Goal: Task Accomplishment & Management: Use online tool/utility

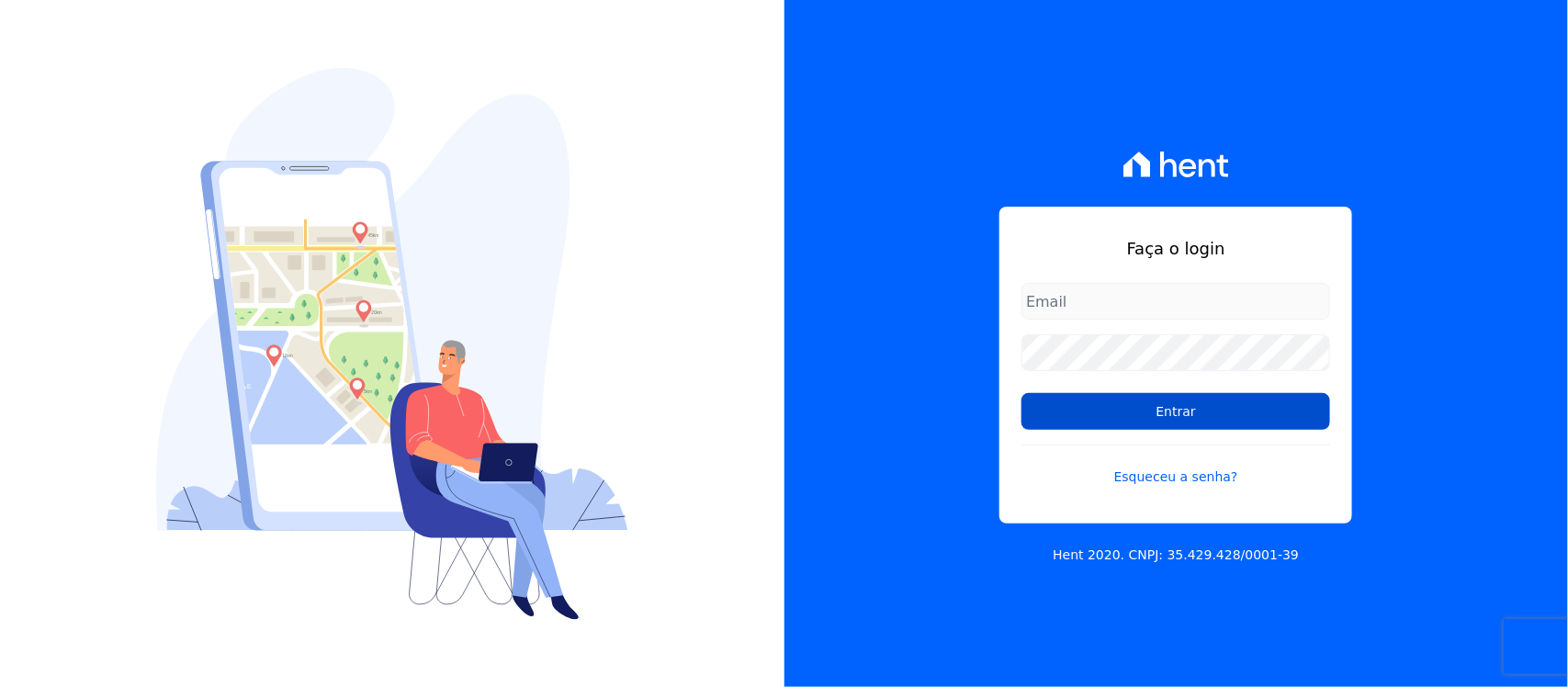
type input "nilda.moura@twtgrupo.com"
click at [1088, 413] on input "Entrar" at bounding box center [1176, 411] width 309 height 37
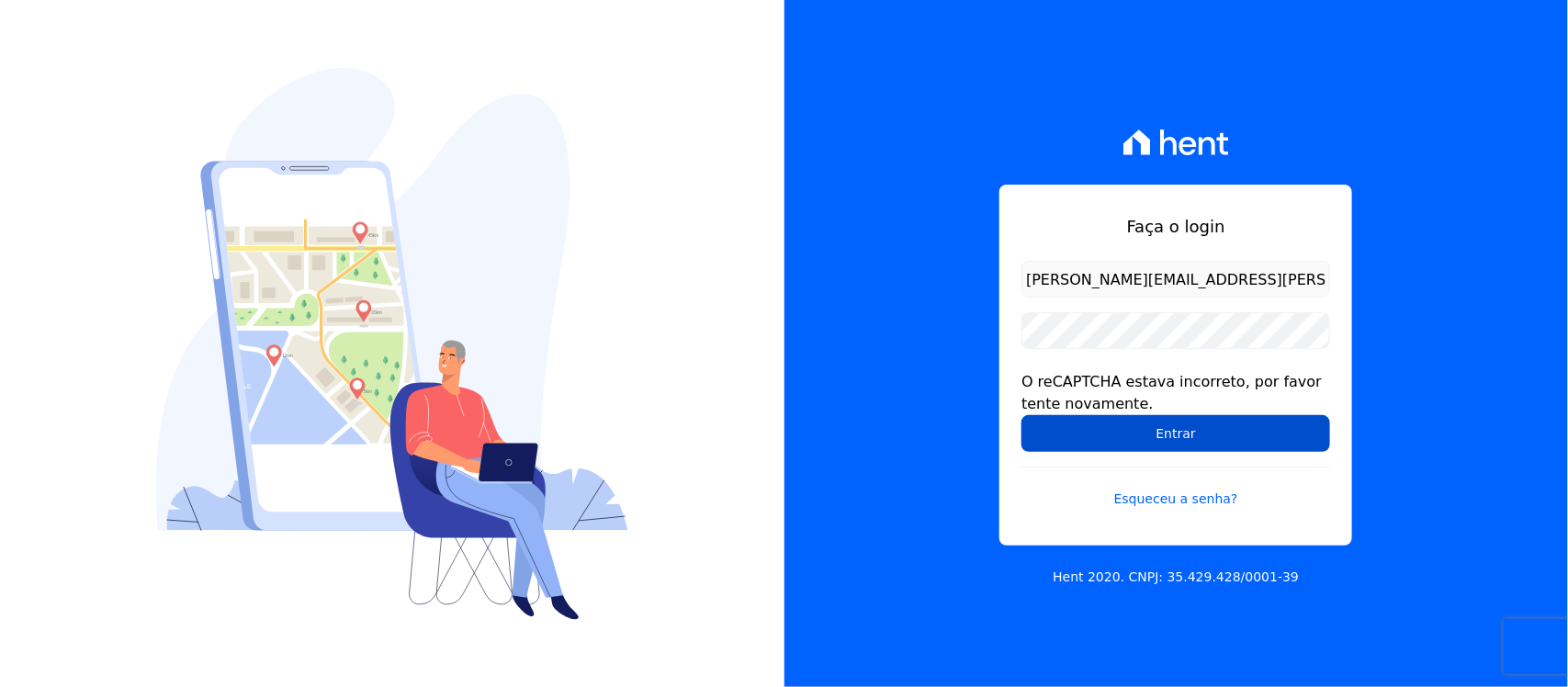
click at [1069, 442] on input "Entrar" at bounding box center [1176, 434] width 309 height 37
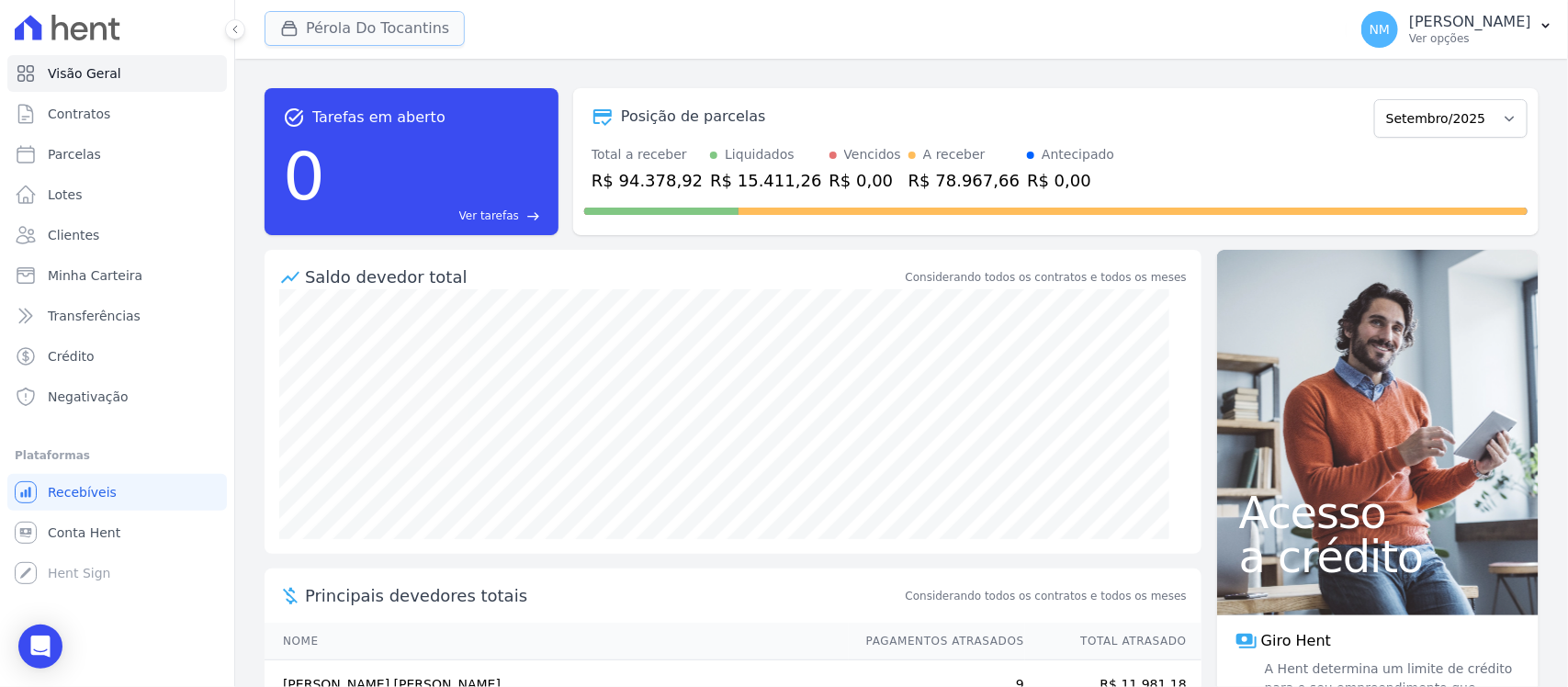
click at [333, 41] on button "Pérola Do Tocantins" at bounding box center [364, 28] width 200 height 35
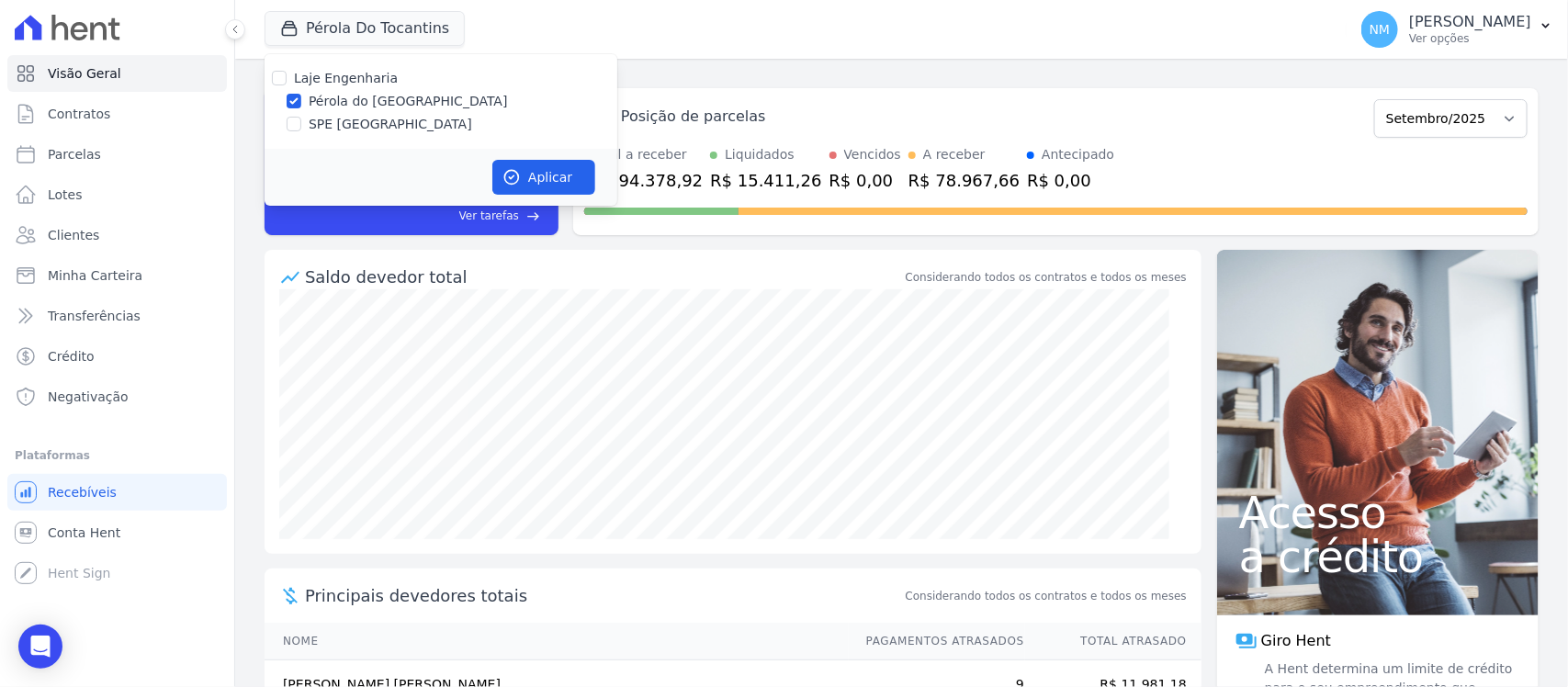
click at [340, 121] on label "SPE [GEOGRAPHIC_DATA]" at bounding box center [391, 125] width 164 height 19
click at [301, 121] on input "SPE [GEOGRAPHIC_DATA]" at bounding box center [294, 124] width 15 height 15
checkbox input "true"
click at [347, 106] on label "Pérola do [GEOGRAPHIC_DATA]" at bounding box center [409, 101] width 199 height 19
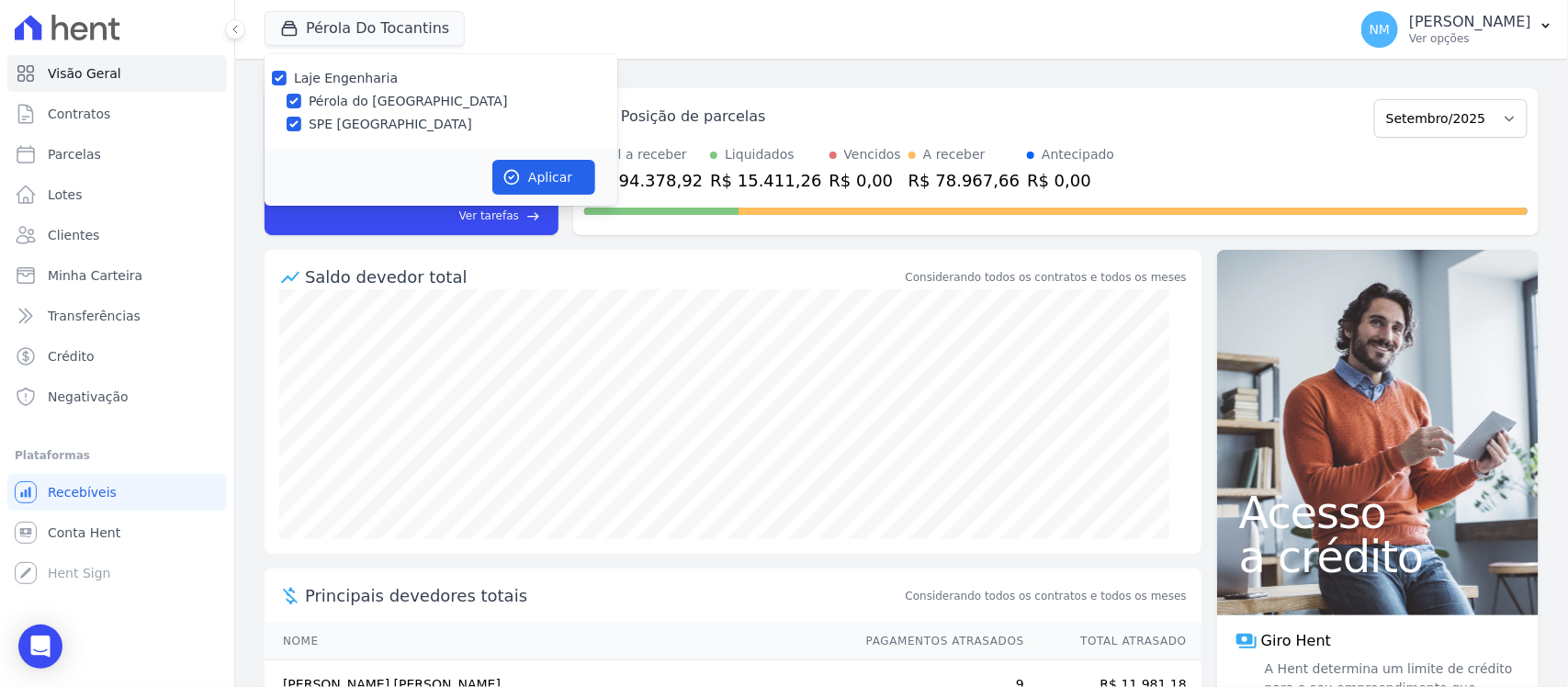
click at [301, 106] on input "Pérola do [GEOGRAPHIC_DATA]" at bounding box center [294, 100] width 15 height 15
checkbox input "false"
drag, startPoint x: 547, startPoint y: 184, endPoint x: 616, endPoint y: 182, distance: 69.0
click at [547, 182] on button "Aplicar" at bounding box center [544, 177] width 103 height 35
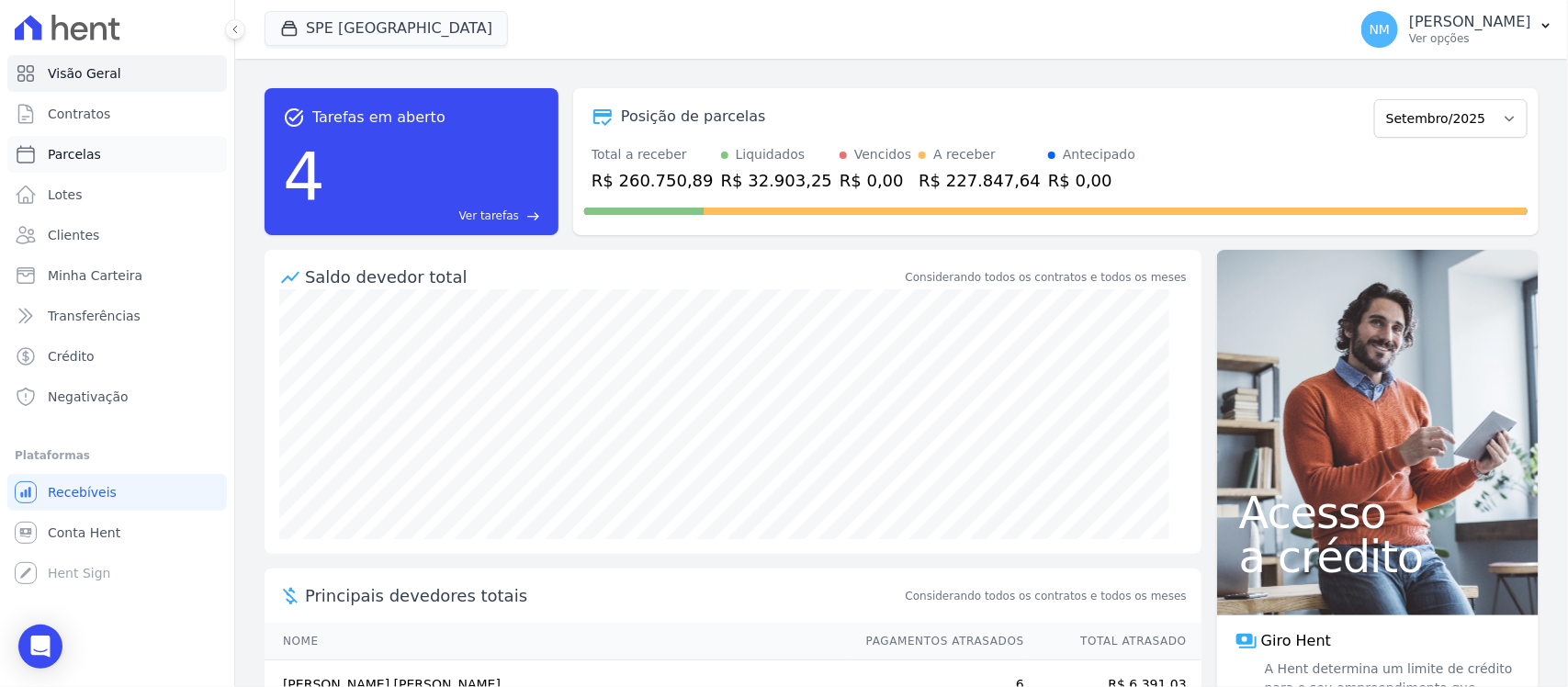
drag, startPoint x: 98, startPoint y: 153, endPoint x: 117, endPoint y: 151, distance: 19.1
click at [98, 153] on link "Parcelas" at bounding box center [117, 154] width 219 height 37
select select
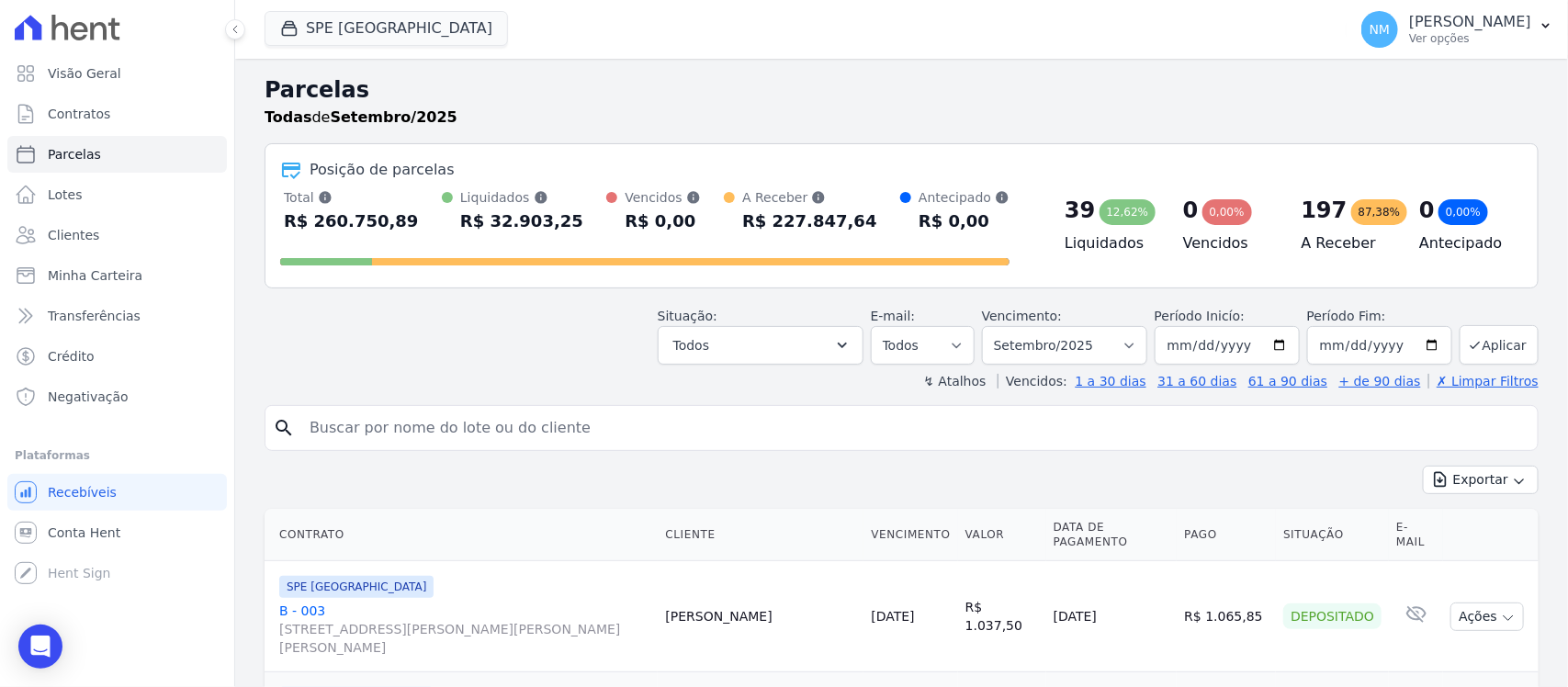
click at [370, 424] on input "search" at bounding box center [914, 428] width 1232 height 37
type input "[PERSON_NAME]"
select select
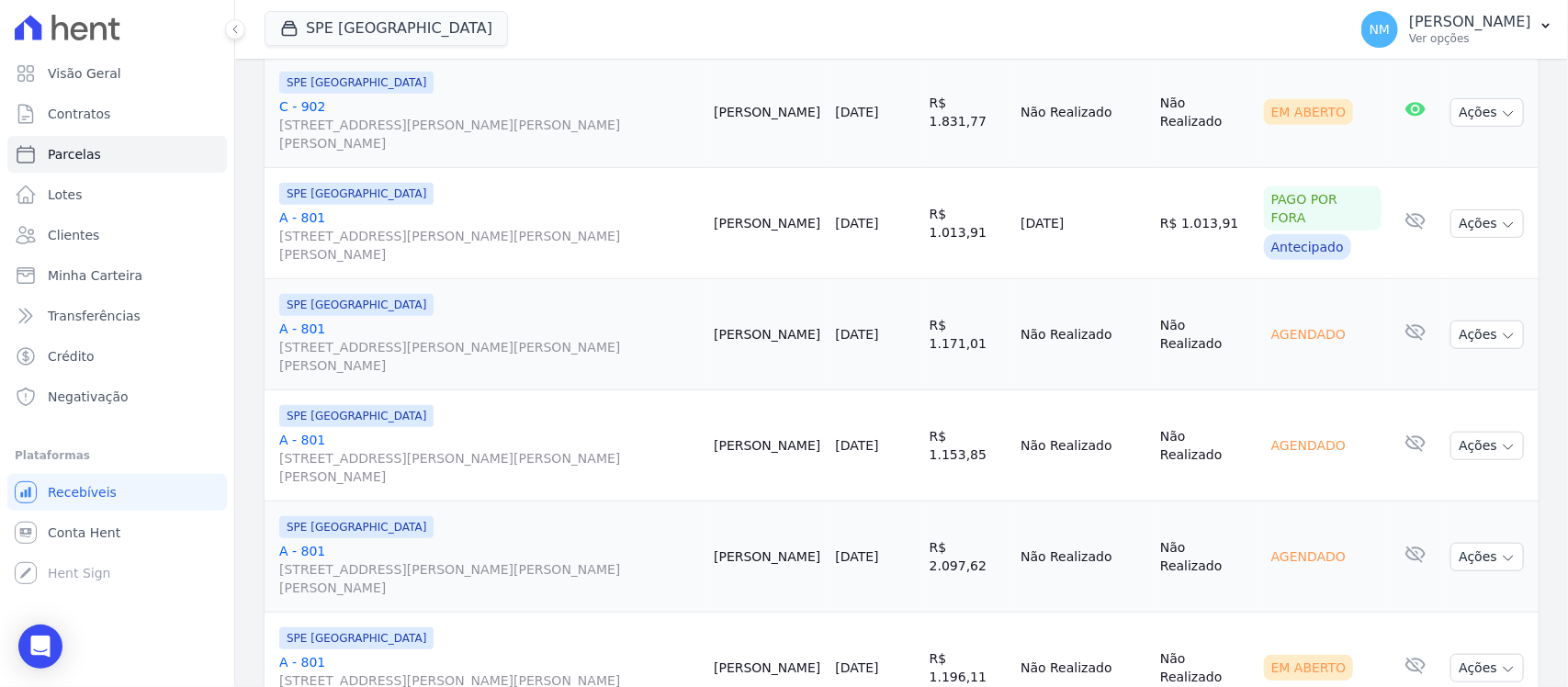
scroll to position [503, 0]
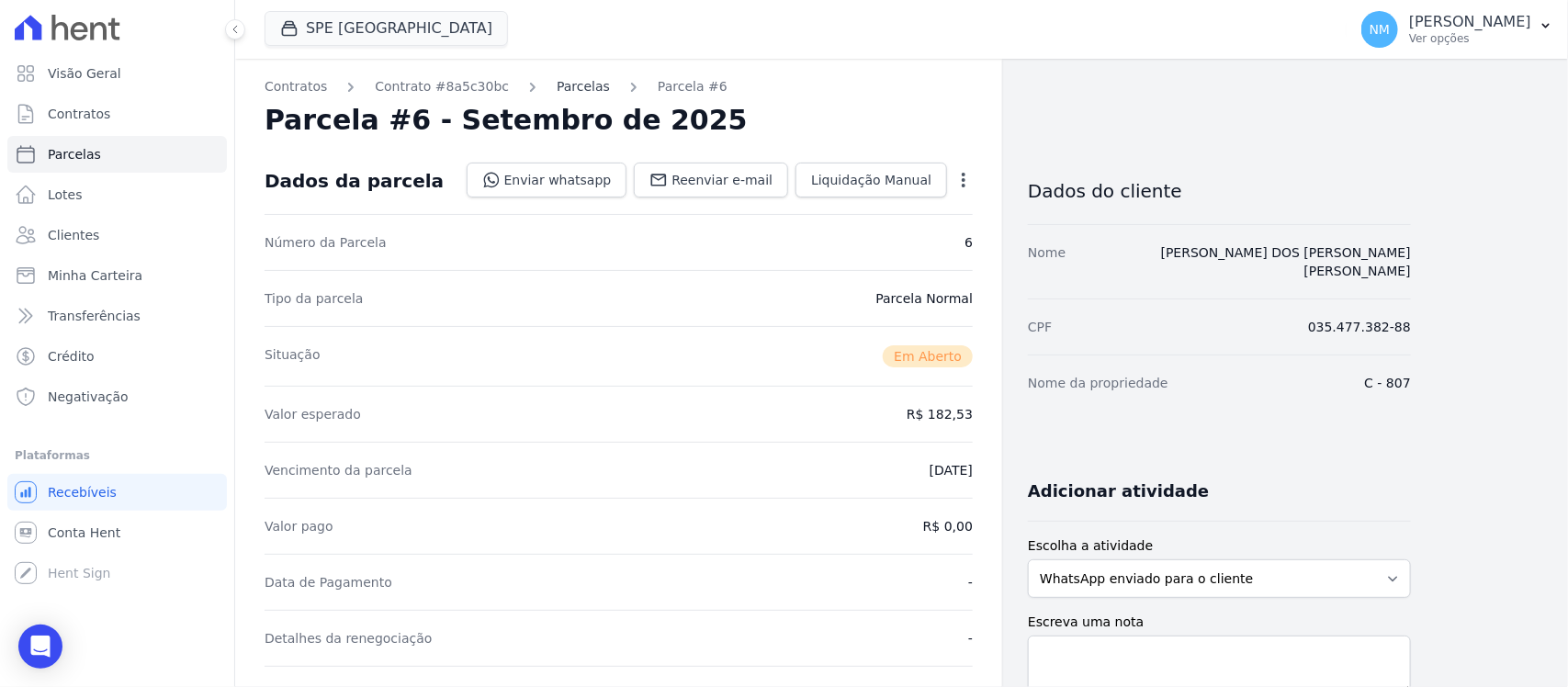
click at [567, 78] on link "Parcelas" at bounding box center [583, 87] width 54 height 19
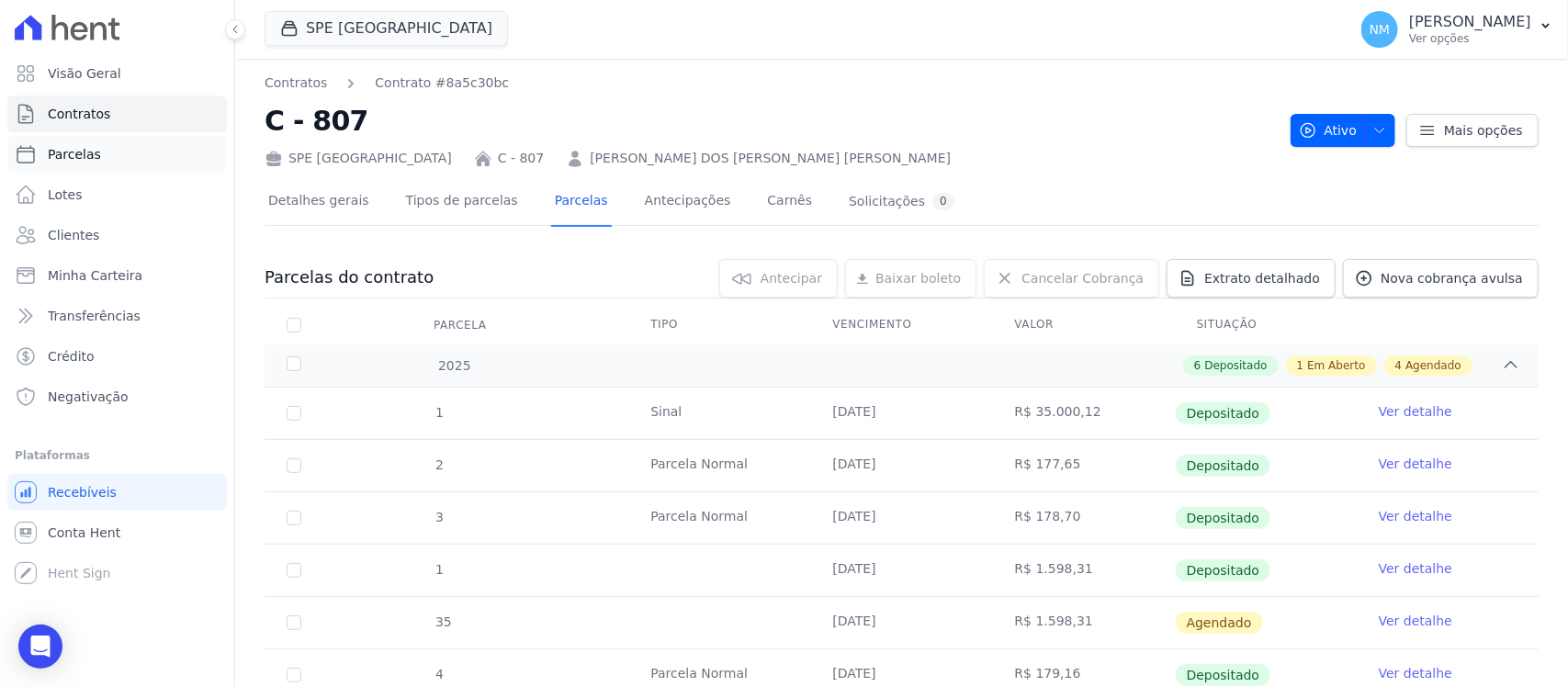
click at [97, 142] on link "Parcelas" at bounding box center [117, 154] width 219 height 37
select select
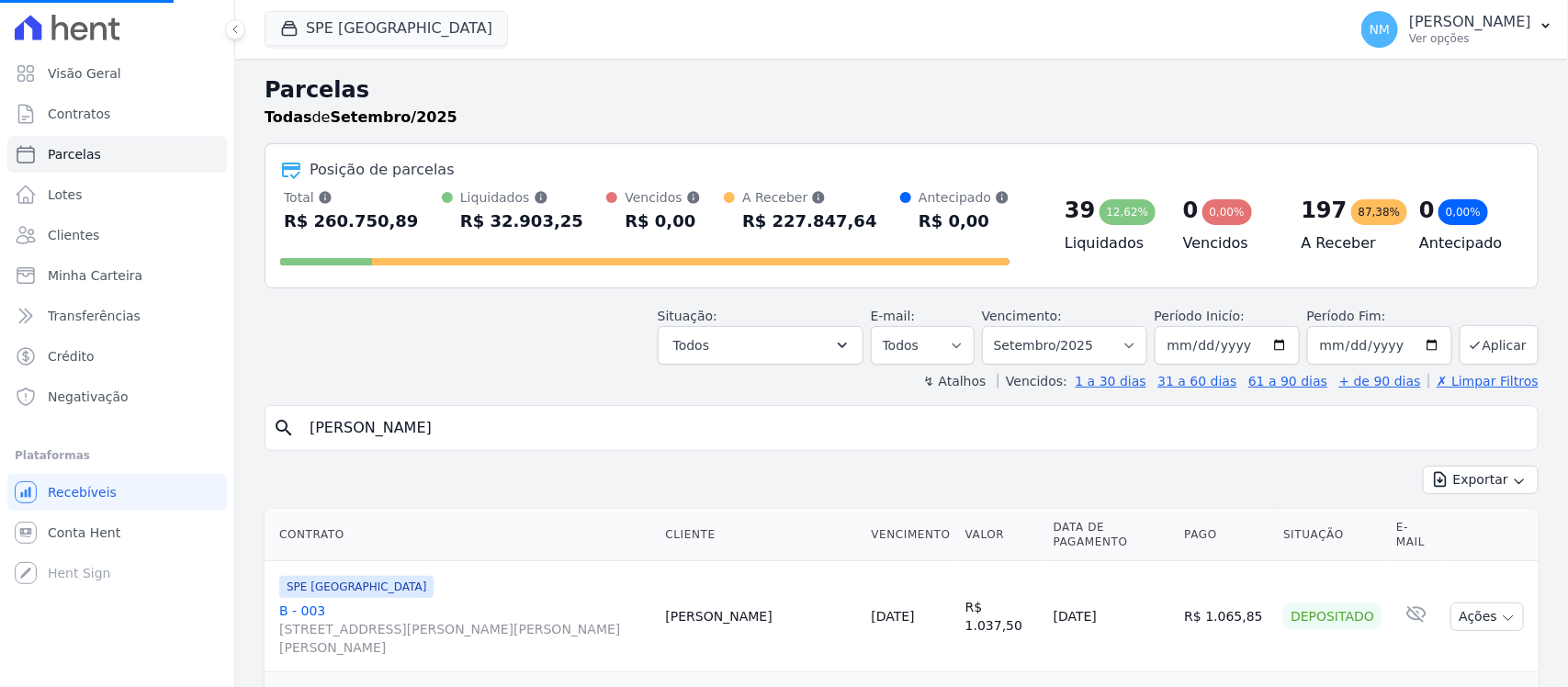
click at [433, 442] on input "[PERSON_NAME]" at bounding box center [914, 428] width 1232 height 37
type input "jo"
select select
click at [433, 442] on input "search" at bounding box center [914, 428] width 1232 height 37
type input "[PERSON_NAME]"
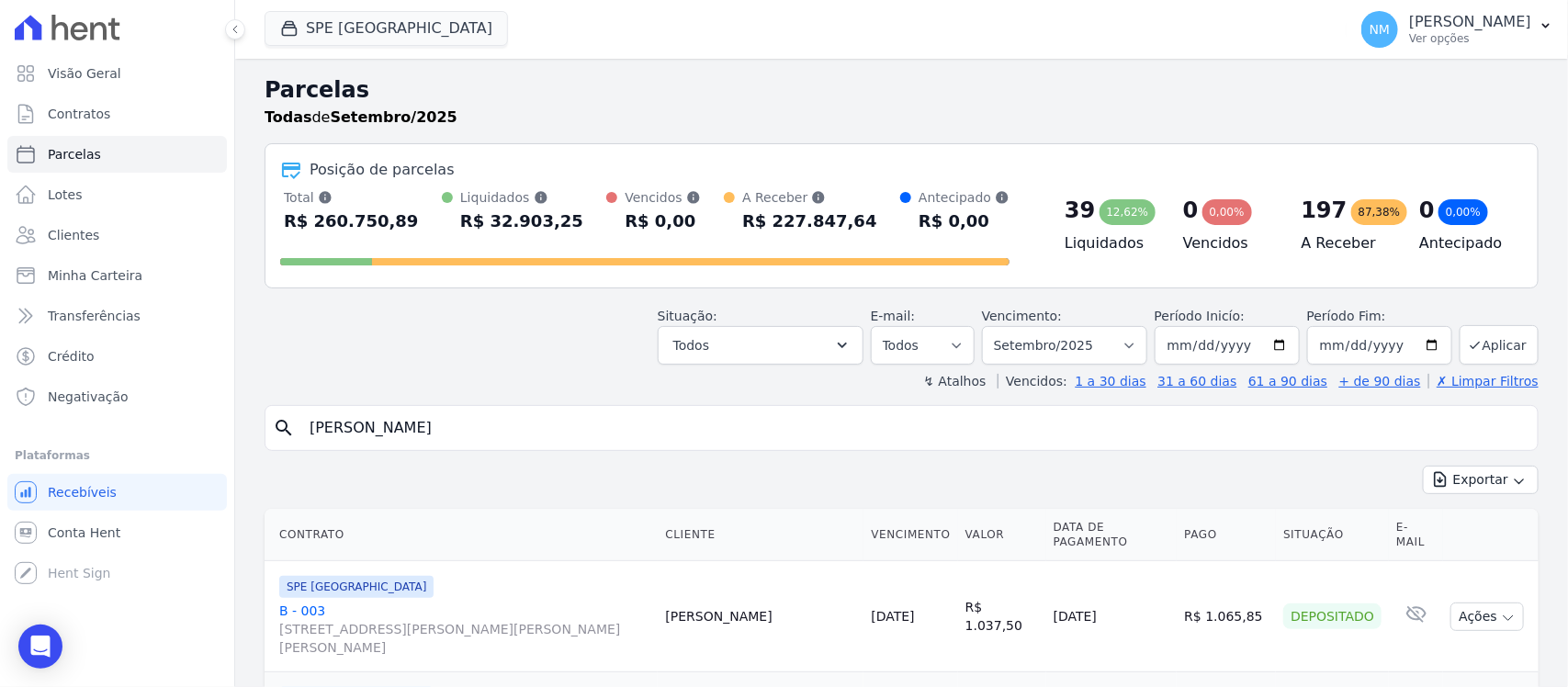
select select
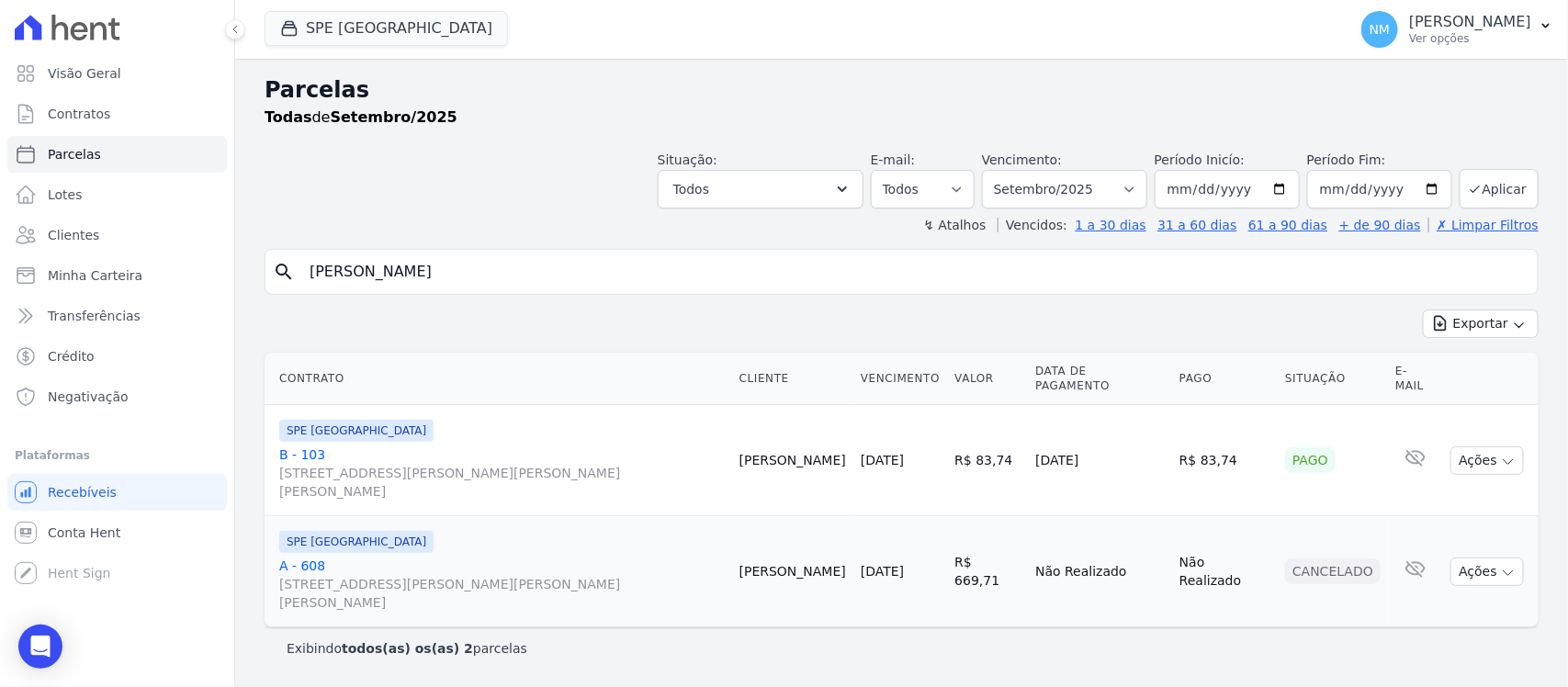
click at [305, 445] on link "B - 103 [STREET_ADDRESS][PERSON_NAME][PERSON_NAME][PERSON_NAME]" at bounding box center [501, 473] width 446 height 56
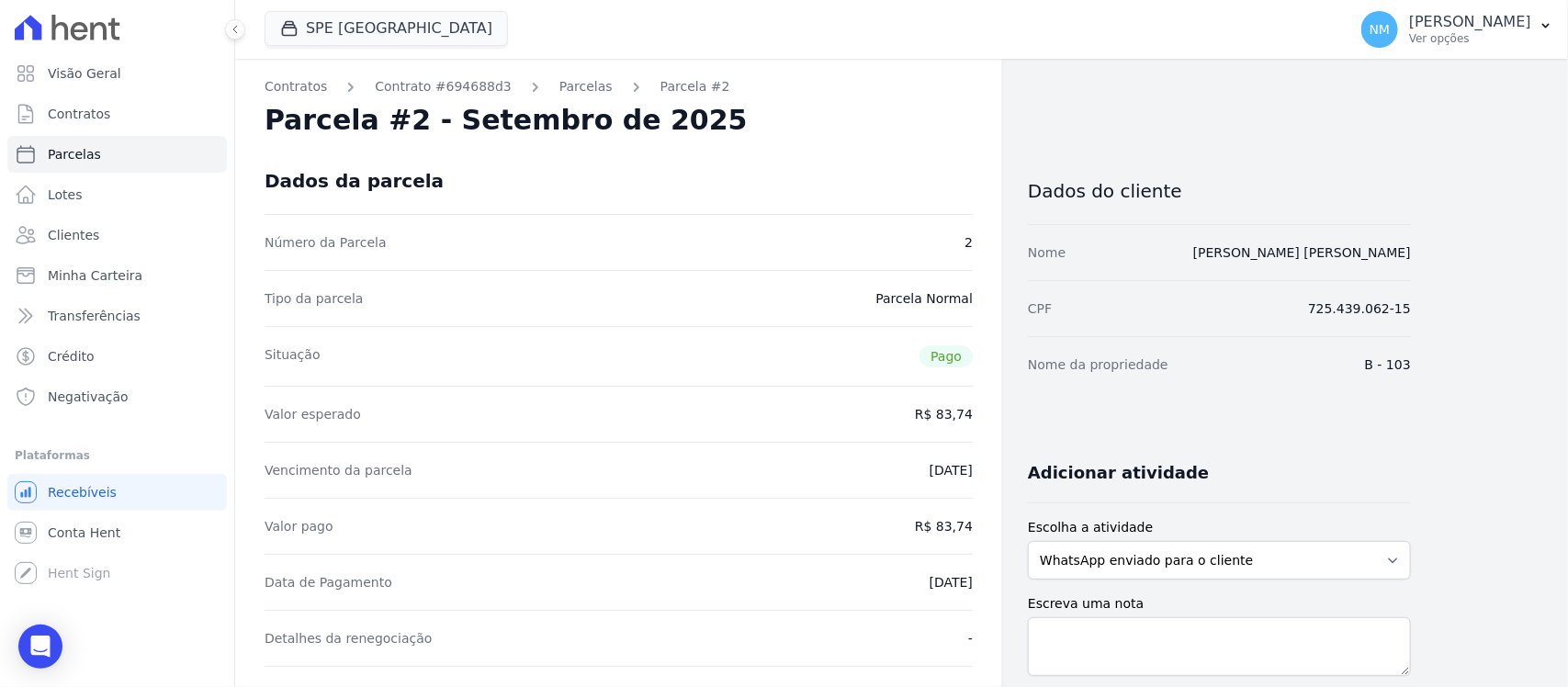
drag, startPoint x: 559, startPoint y: 88, endPoint x: 618, endPoint y: 120, distance: 67.1
click at [560, 86] on link "Parcelas" at bounding box center [586, 87] width 54 height 19
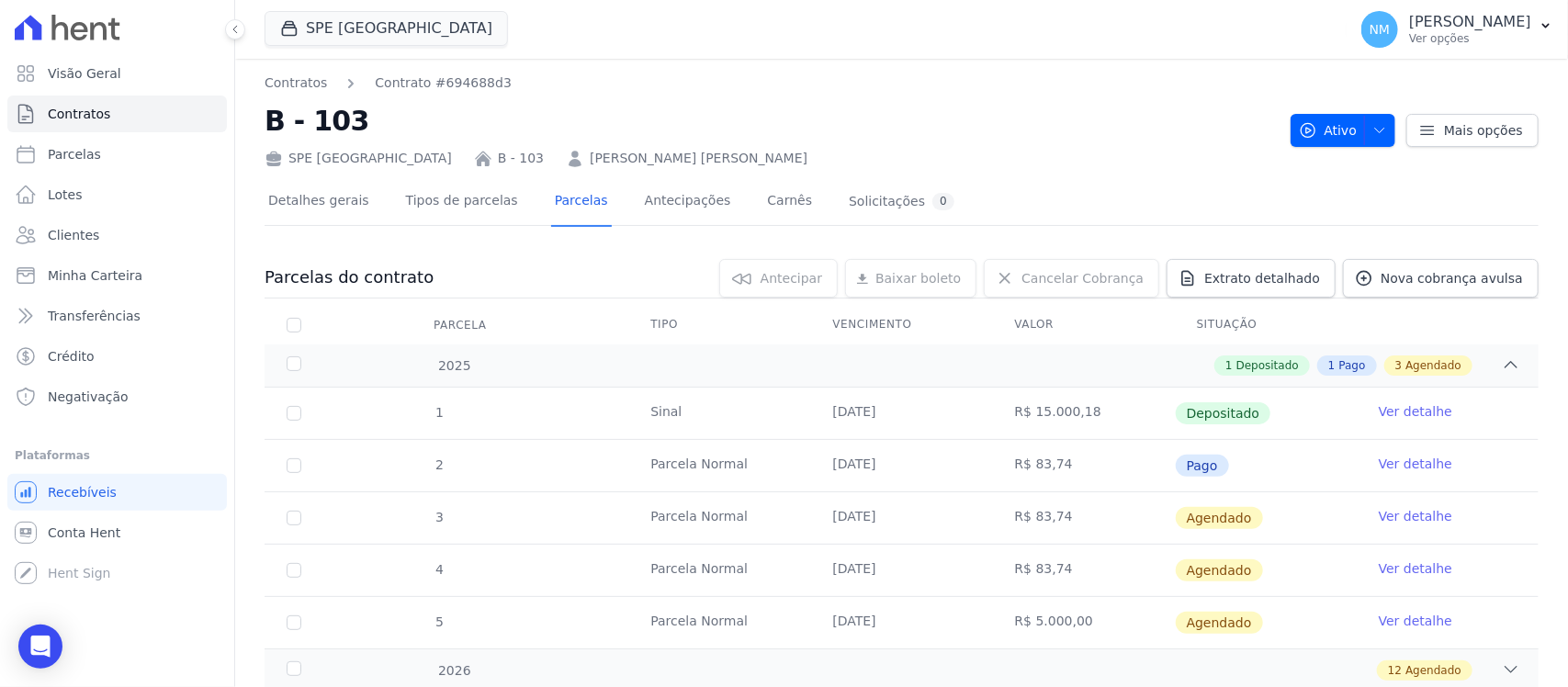
scroll to position [103, 0]
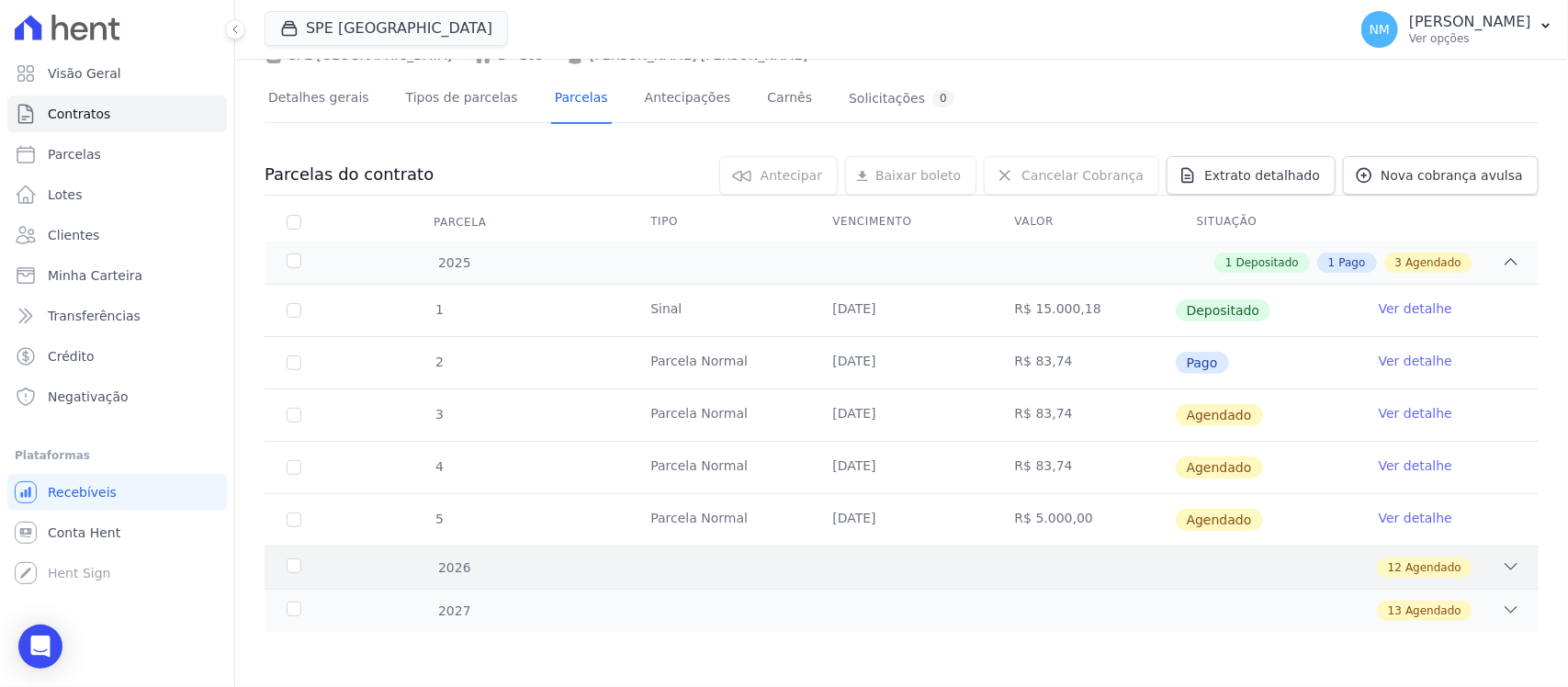
click at [1502, 569] on icon at bounding box center [1510, 566] width 19 height 19
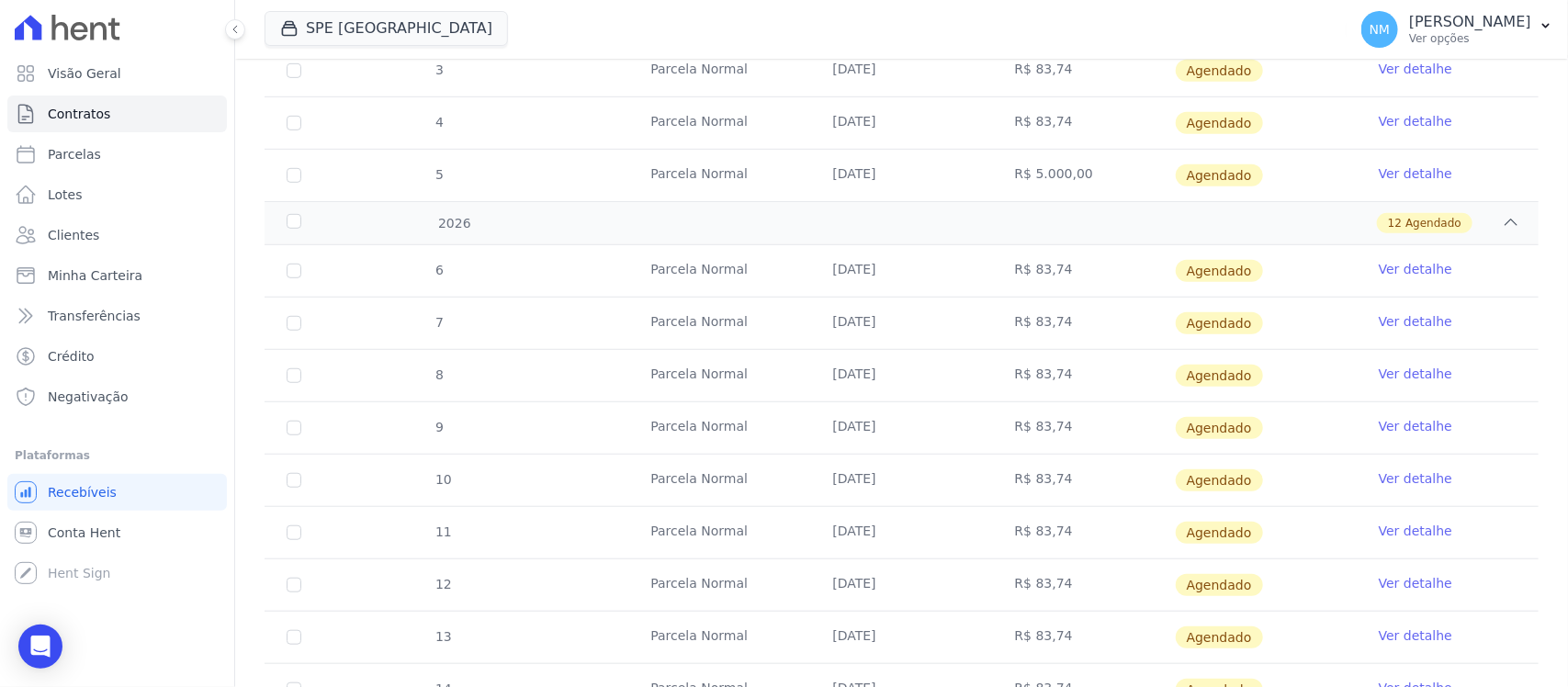
scroll to position [0, 0]
